Goal: Navigation & Orientation: Find specific page/section

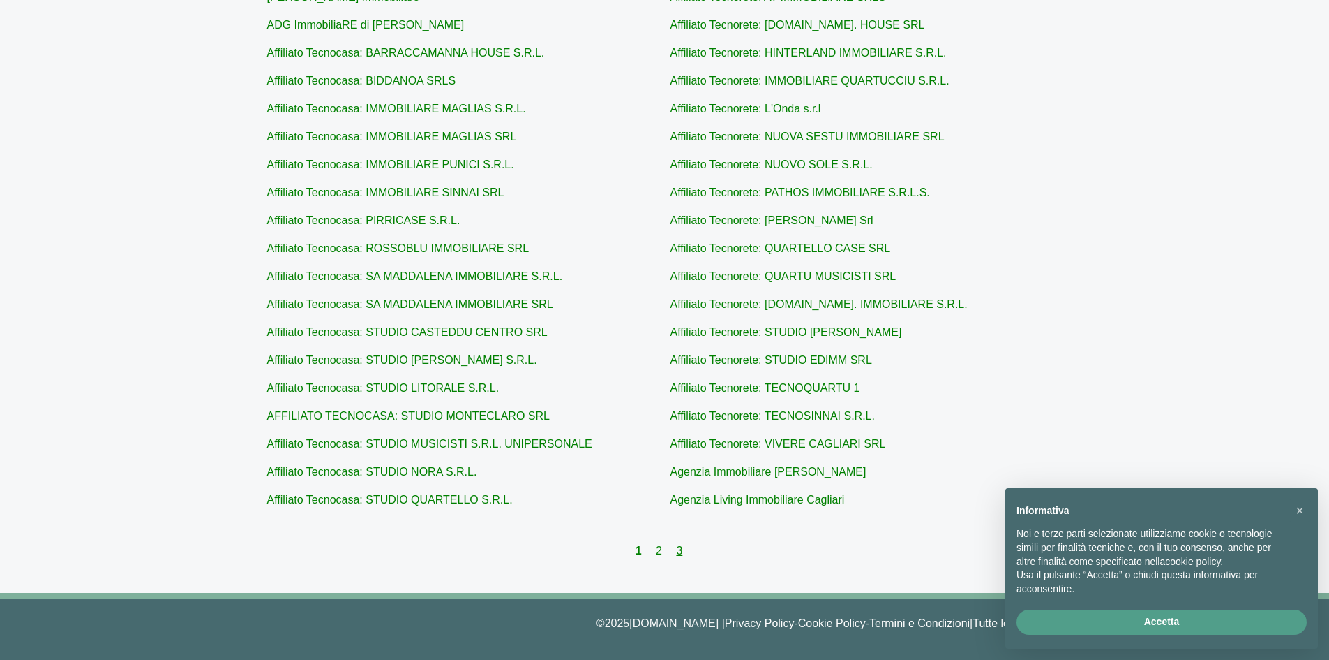
click at [678, 548] on link "3" at bounding box center [679, 550] width 6 height 12
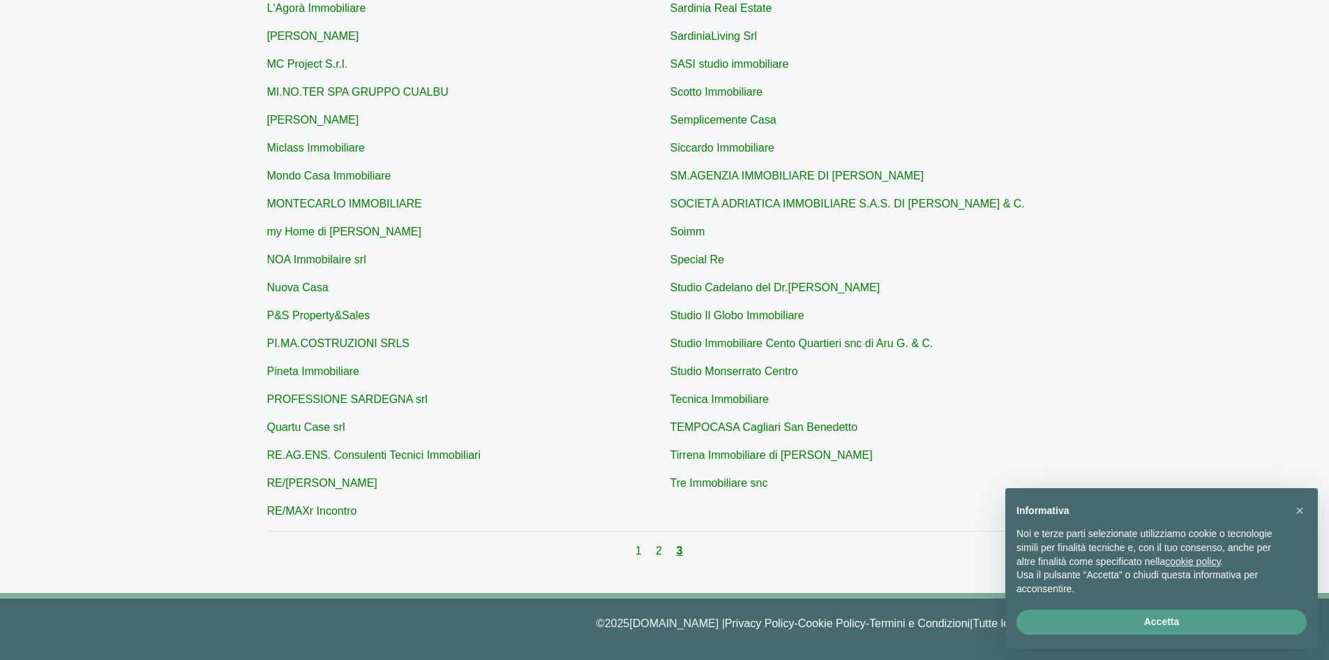
scroll to position [337, 0]
click at [655, 554] on div "1 2 3" at bounding box center [665, 550] width 796 height 17
click at [663, 551] on link "2" at bounding box center [660, 550] width 9 height 12
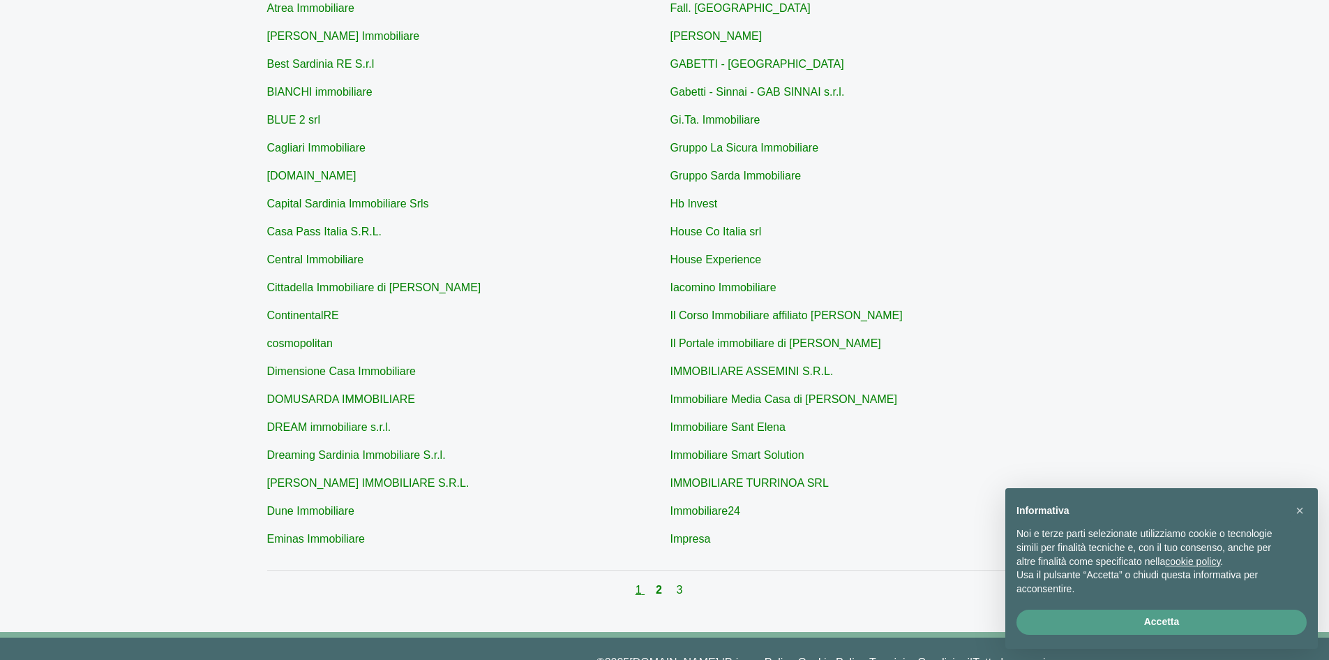
click at [638, 593] on link "1" at bounding box center [640, 589] width 9 height 12
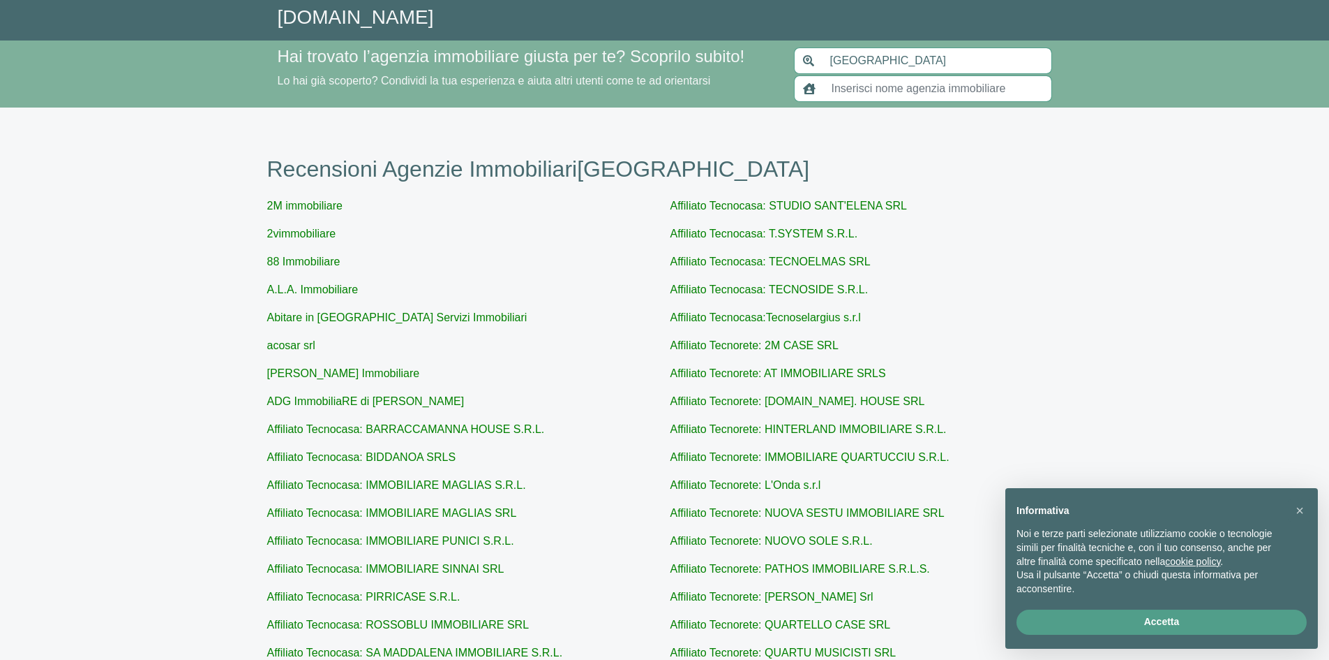
scroll to position [337, 0]
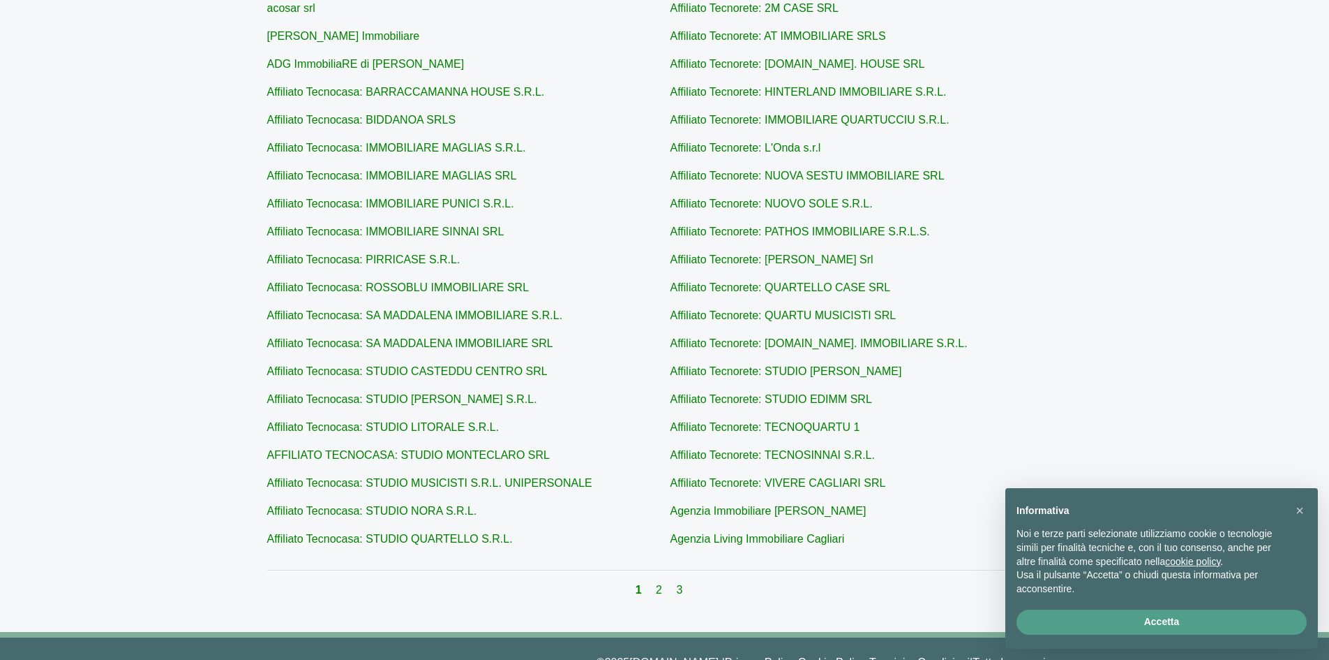
scroll to position [376, 0]
